Goal: Information Seeking & Learning: Learn about a topic

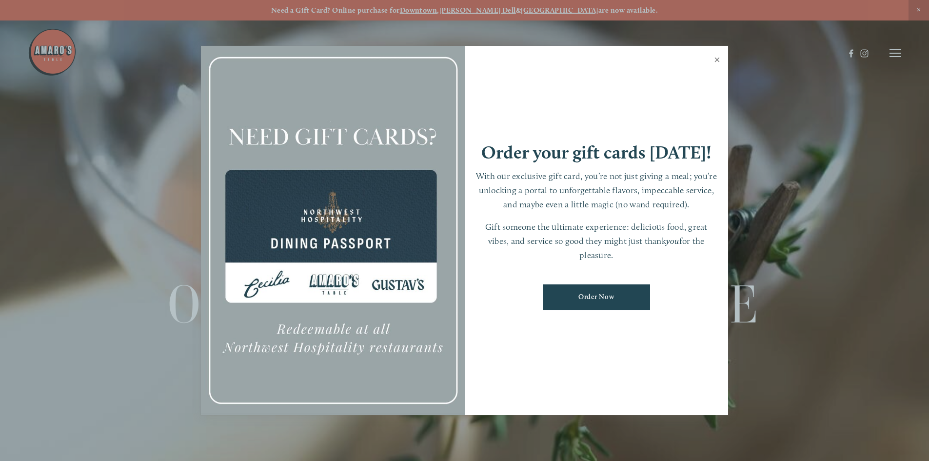
click at [719, 58] on link "Close" at bounding box center [716, 60] width 19 height 27
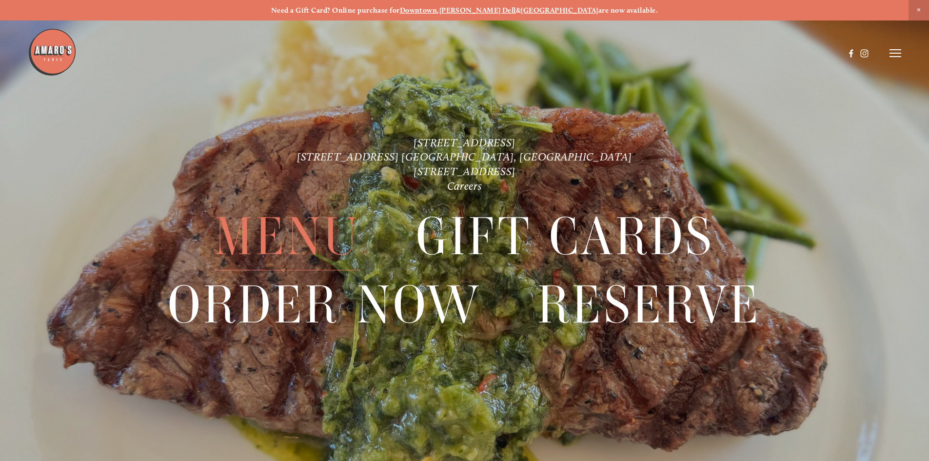
click at [307, 228] on span "Menu" at bounding box center [287, 236] width 145 height 67
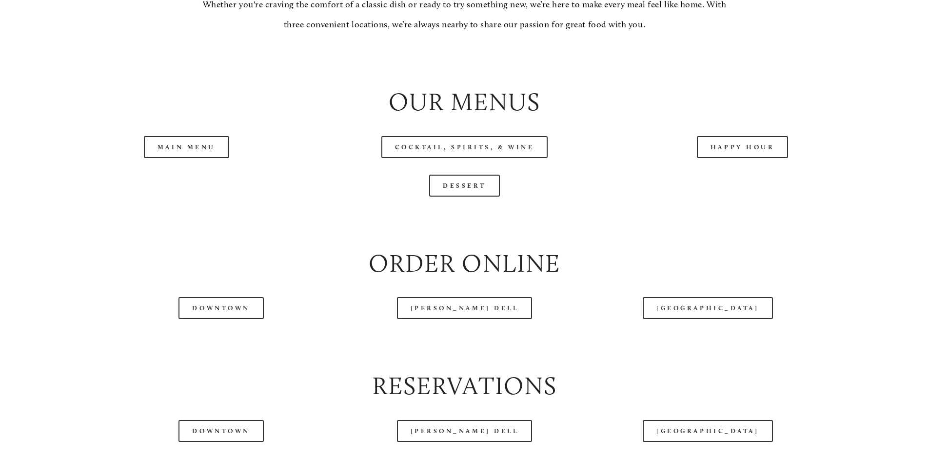
scroll to position [1073, 0]
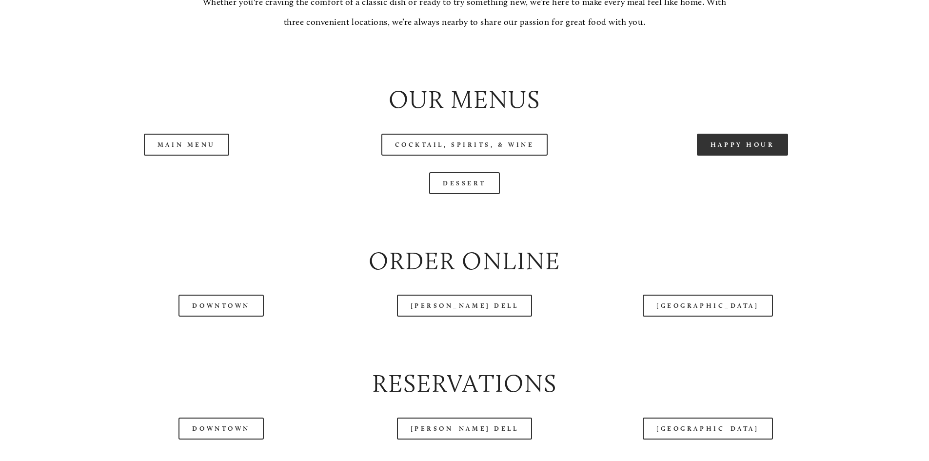
click at [747, 156] on link "Happy Hour" at bounding box center [743, 145] width 92 height 22
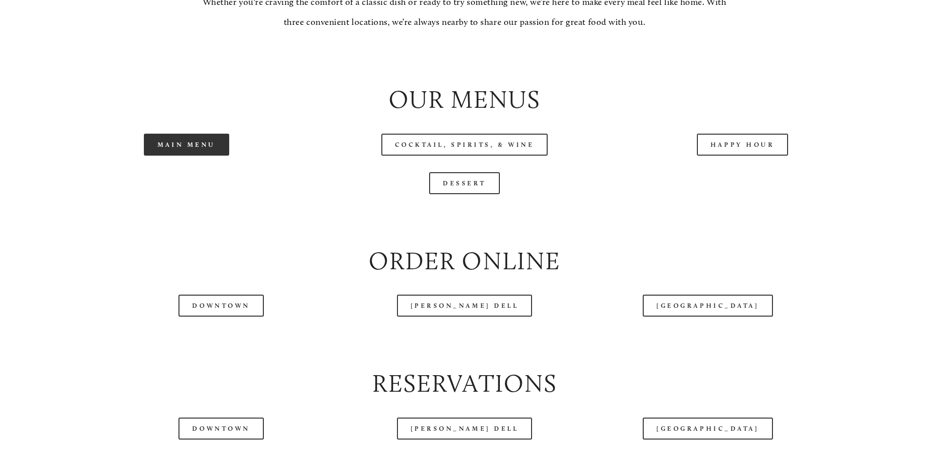
click at [198, 156] on link "Main Menu" at bounding box center [186, 145] width 85 height 22
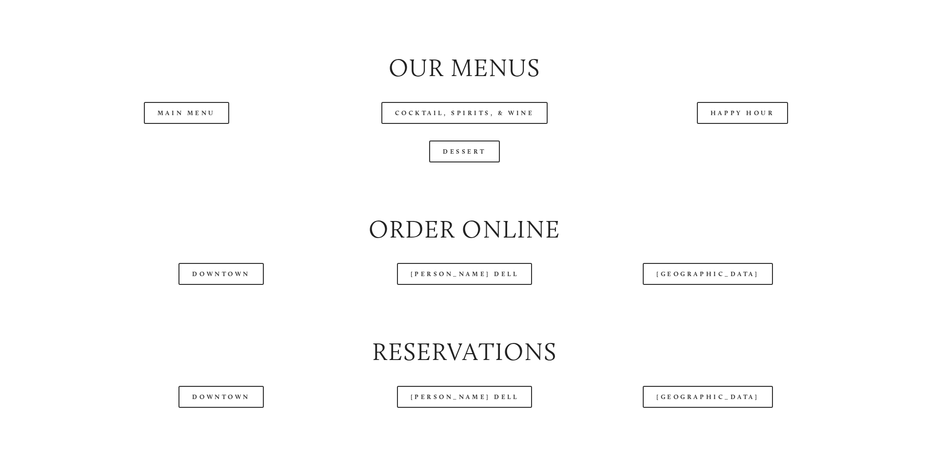
scroll to position [1121, 0]
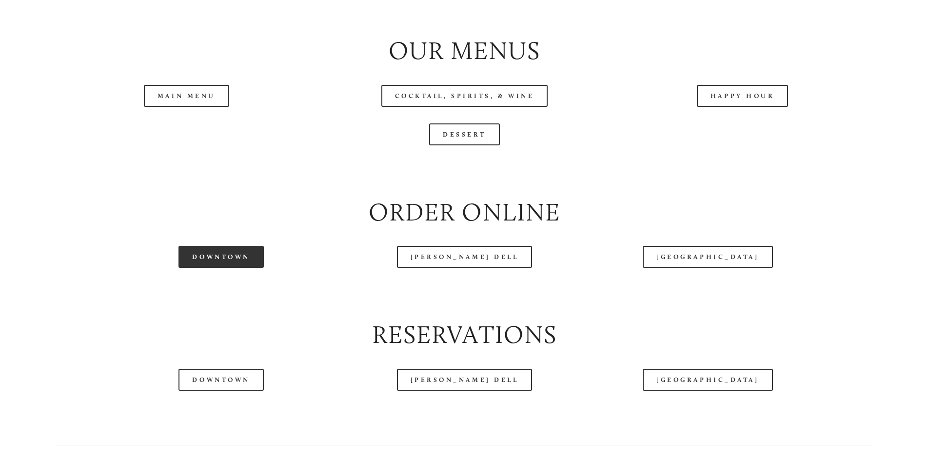
click at [238, 268] on link "Downtown" at bounding box center [220, 257] width 85 height 22
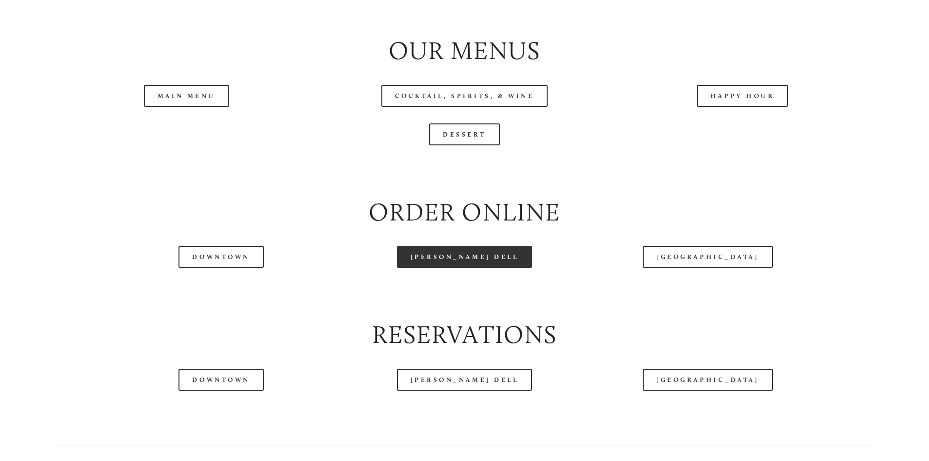
click at [456, 268] on link "[PERSON_NAME] Dell" at bounding box center [465, 257] width 136 height 22
